Goal: Information Seeking & Learning: Learn about a topic

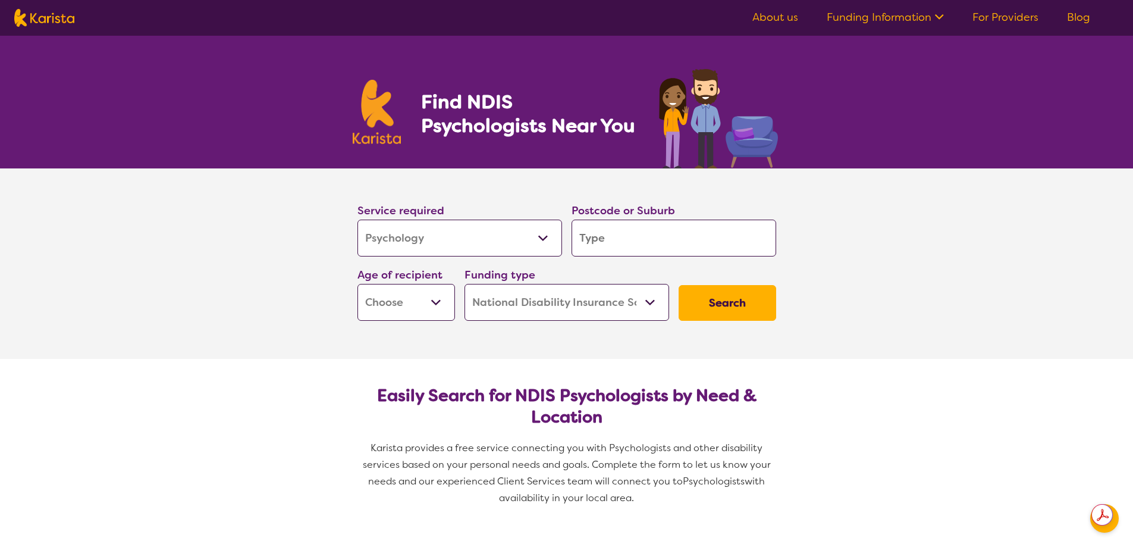
select select "Psychology"
select select "NDIS"
select select "Psychology"
select select "NDIS"
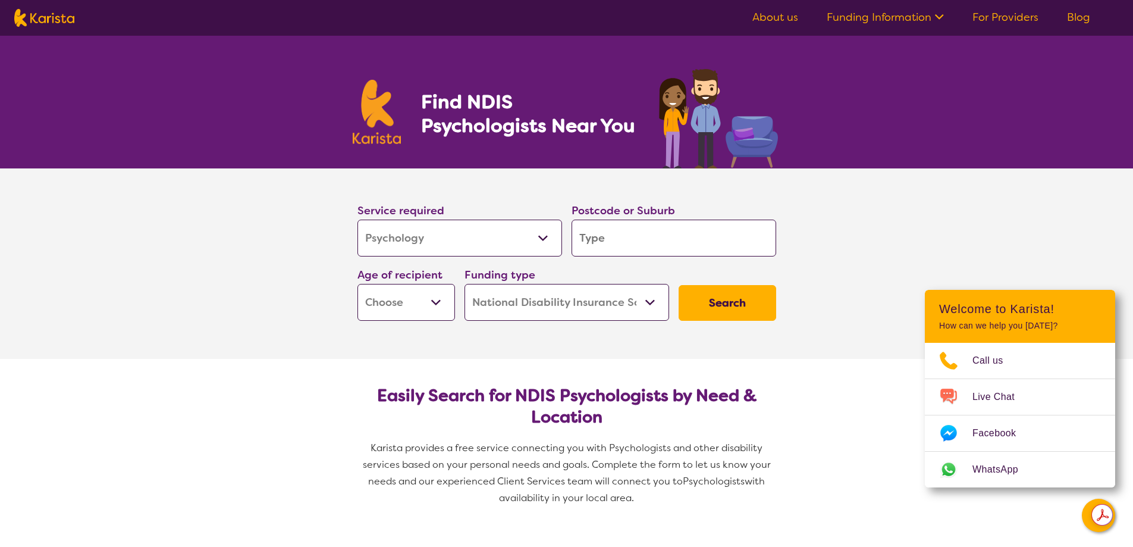
click at [429, 299] on select "Early Childhood - 0 to 9 Child - 10 to 11 Adolescent - 12 to 17 Adult - 18 to 6…" at bounding box center [407, 302] width 98 height 37
select select "AS"
click at [358, 284] on select "Early Childhood - 0 to 9 Child - 10 to 11 Adolescent - 12 to 17 Adult - 18 to 6…" at bounding box center [407, 302] width 98 height 37
select select "AS"
click at [600, 241] on input "search" at bounding box center [674, 237] width 205 height 37
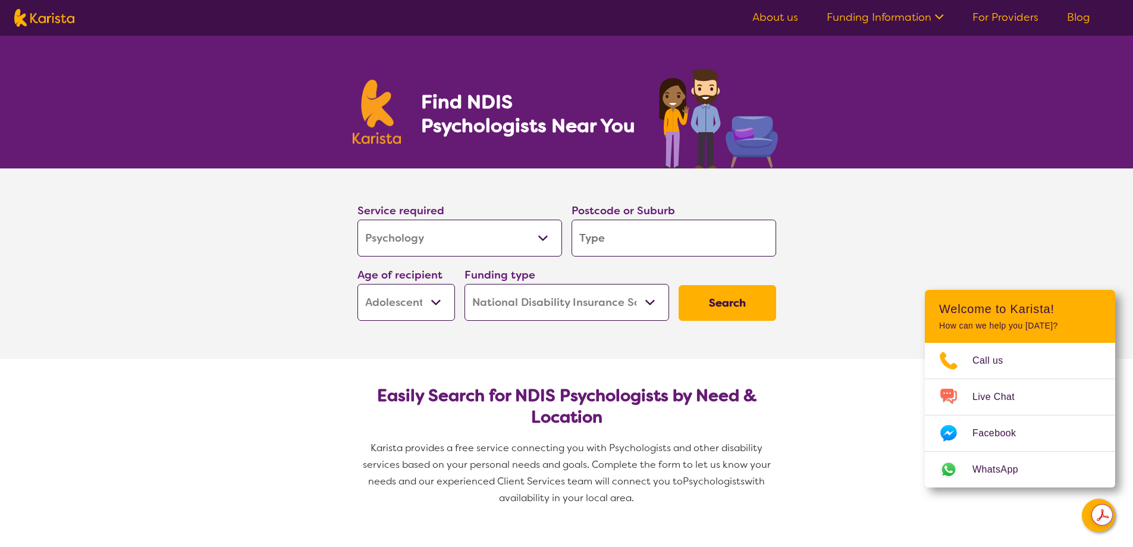
type input "5069"
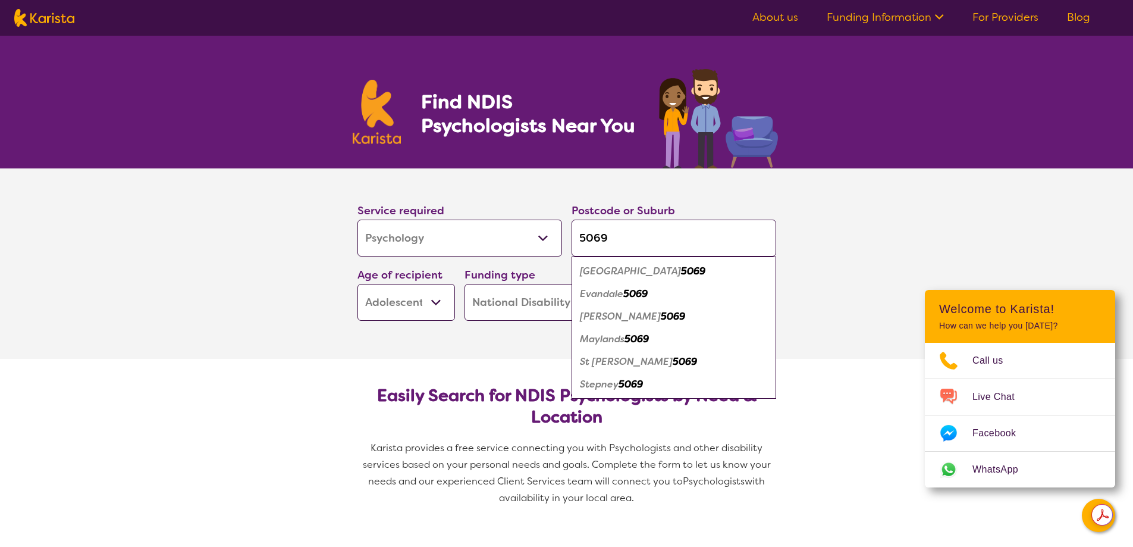
click at [715, 299] on div "Evandale 5069" at bounding box center [674, 294] width 193 height 23
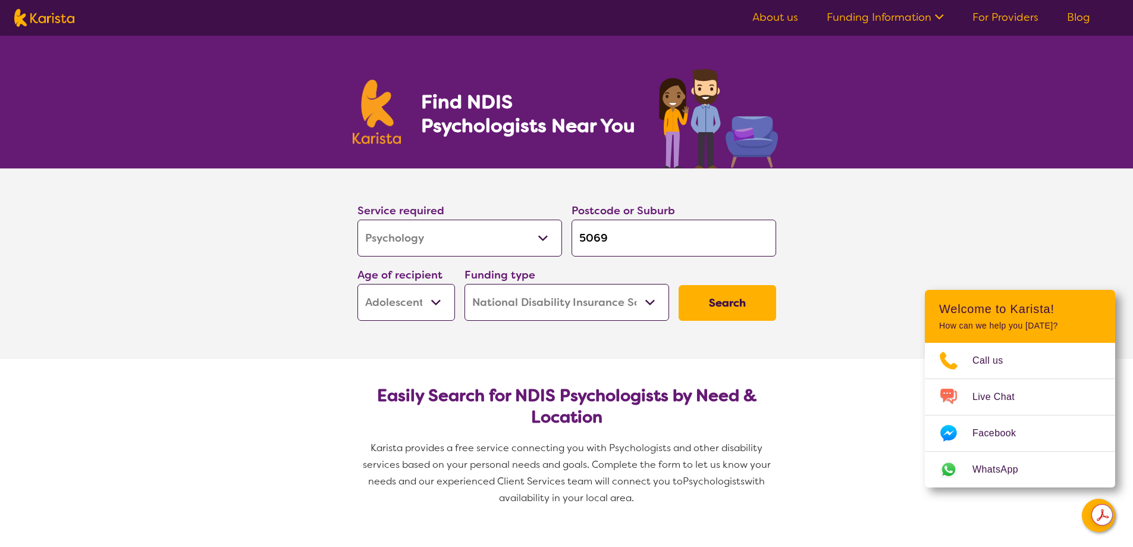
click at [715, 299] on button "Search" at bounding box center [728, 303] width 98 height 36
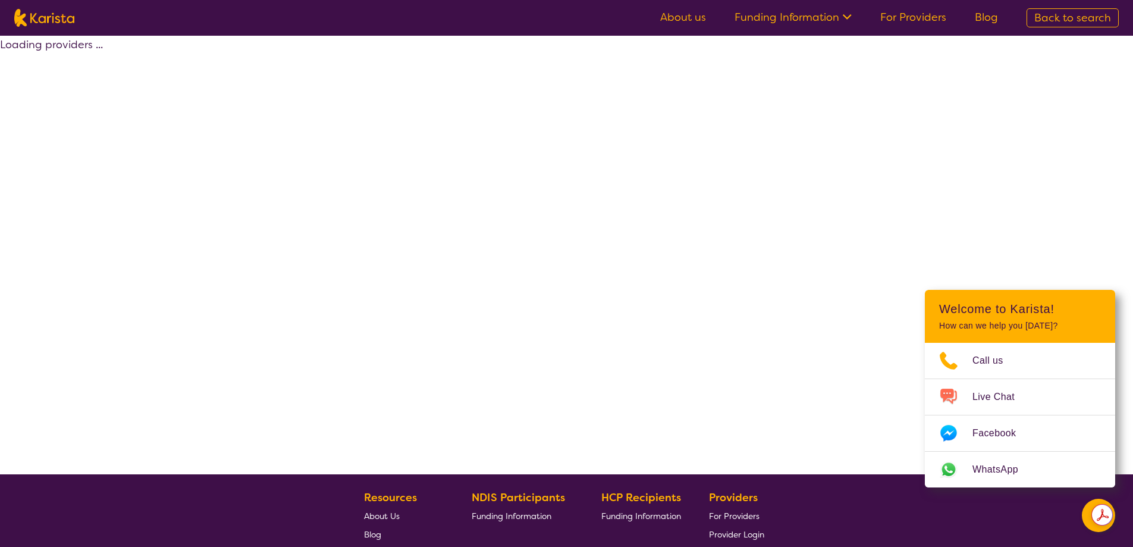
select select "by_score"
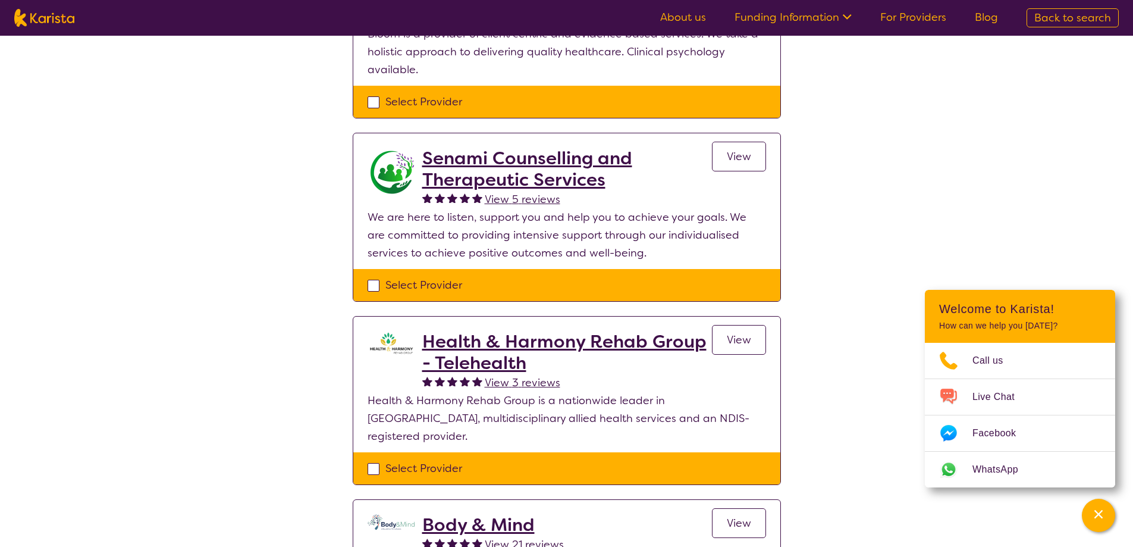
scroll to position [297, 0]
